Goal: Find specific page/section

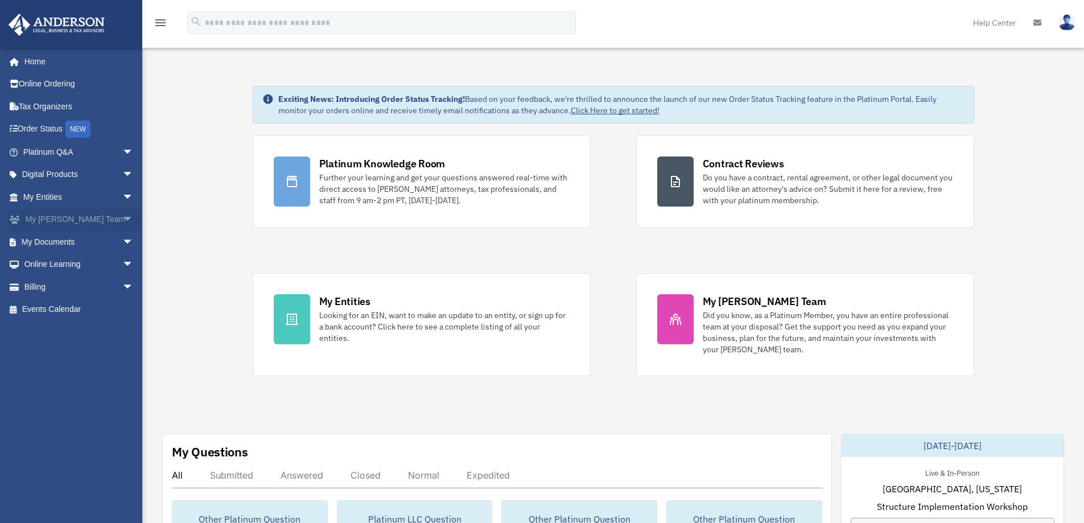
click at [64, 221] on link "My Anderson Team arrow_drop_down" at bounding box center [79, 219] width 143 height 23
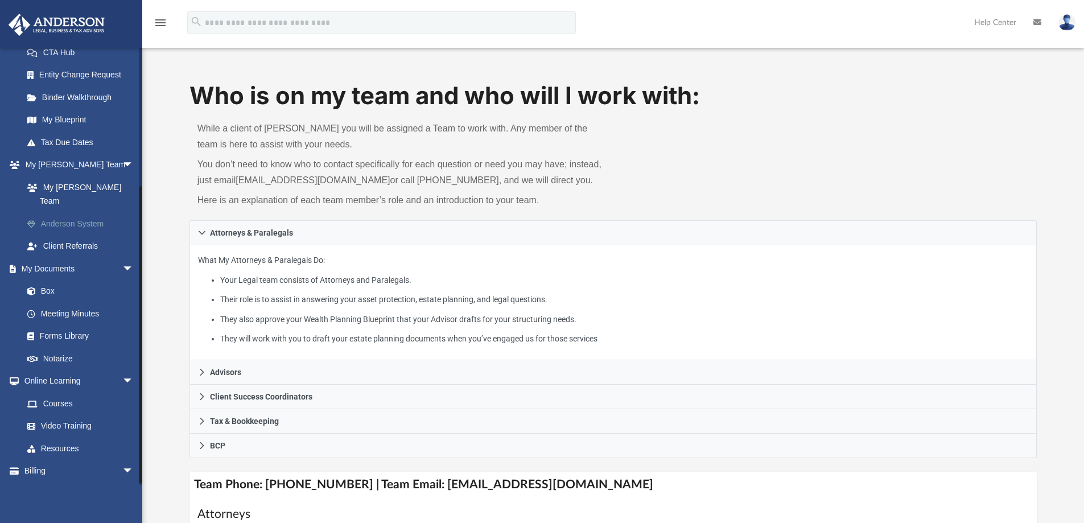
scroll to position [198, 0]
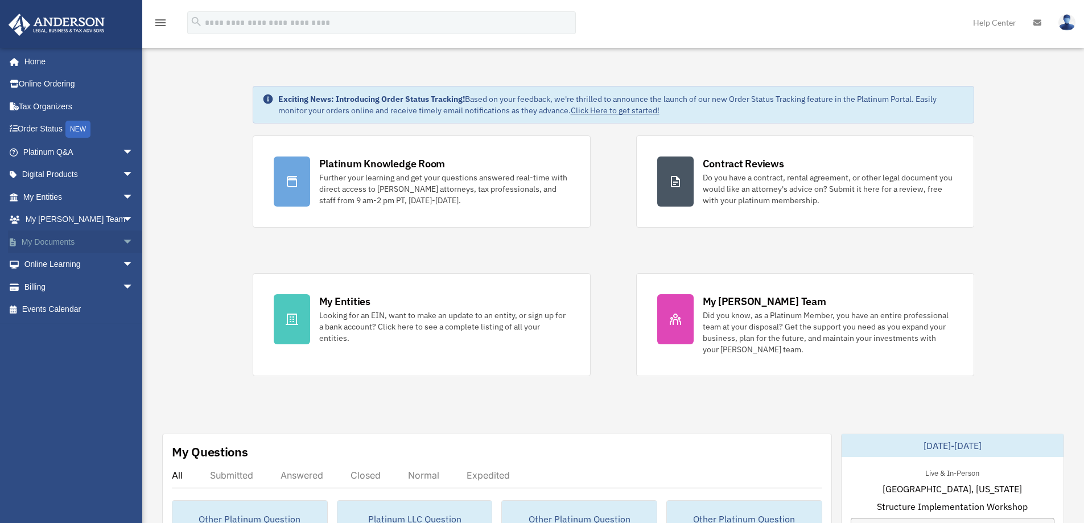
click at [58, 242] on link "My Documents arrow_drop_down" at bounding box center [79, 242] width 143 height 23
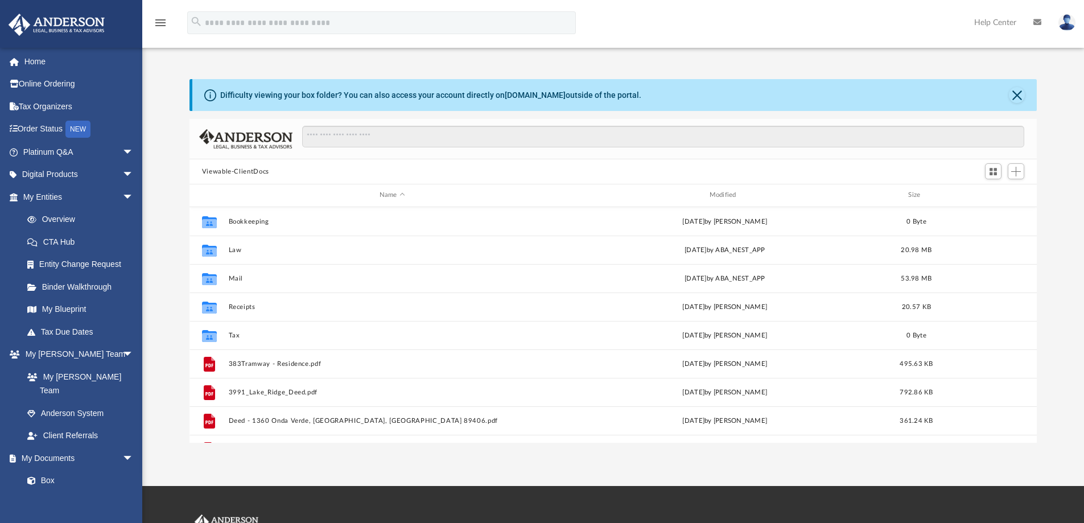
scroll to position [250, 839]
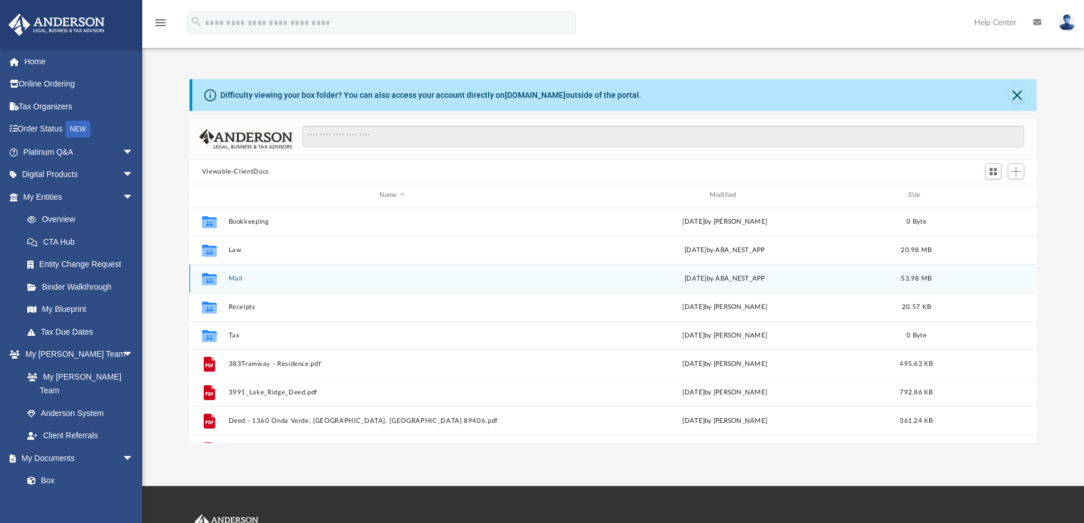
click at [233, 278] on button "Mail" at bounding box center [392, 278] width 328 height 7
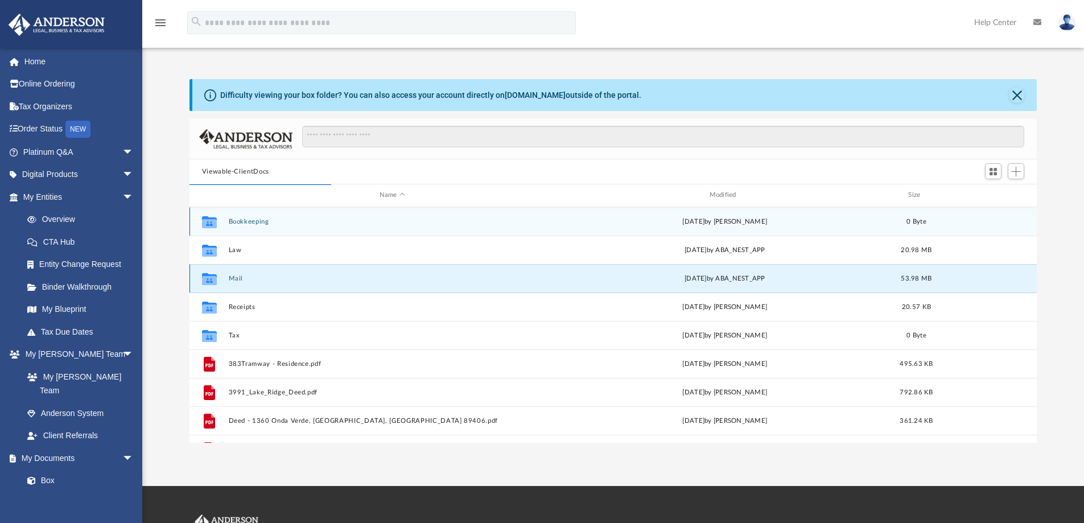
scroll to position [215, 839]
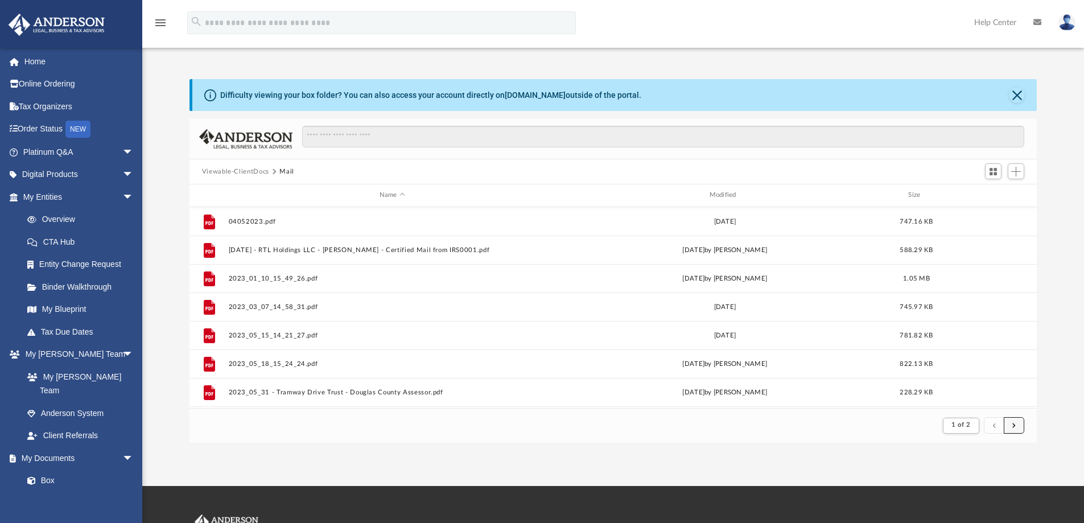
click at [1015, 424] on span "submit" at bounding box center [1014, 425] width 3 height 6
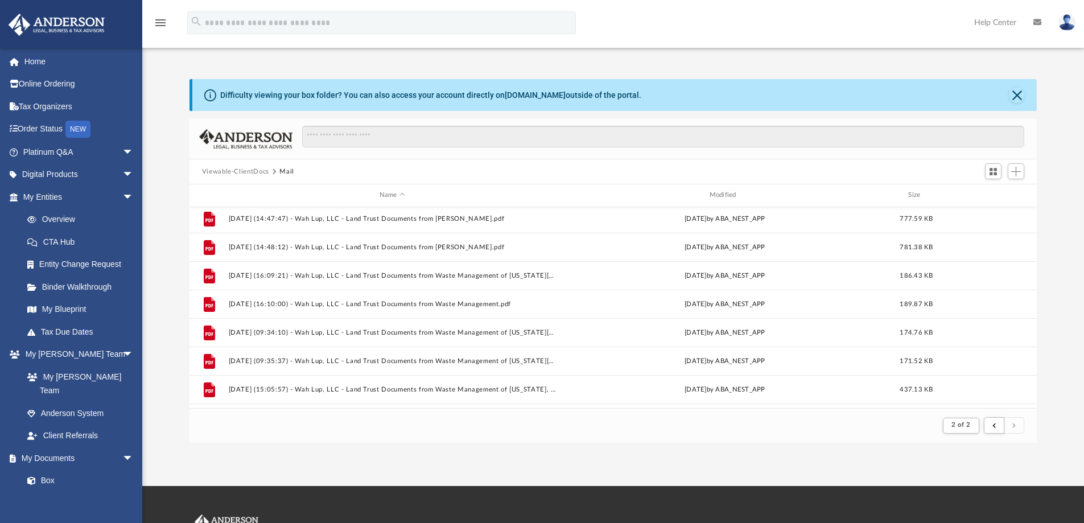
scroll to position [880, 0]
